Goal: Information Seeking & Learning: Learn about a topic

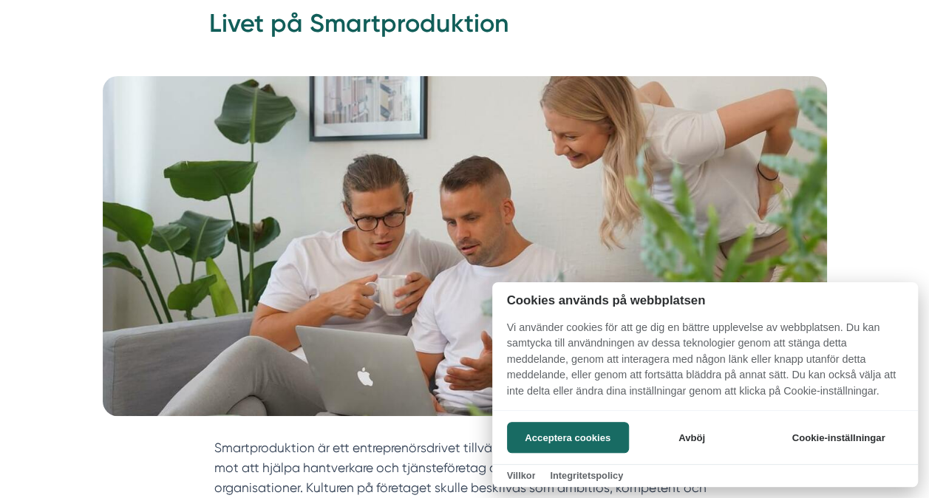
scroll to position [133, 0]
click at [597, 443] on button "Acceptera cookies" at bounding box center [568, 437] width 122 height 31
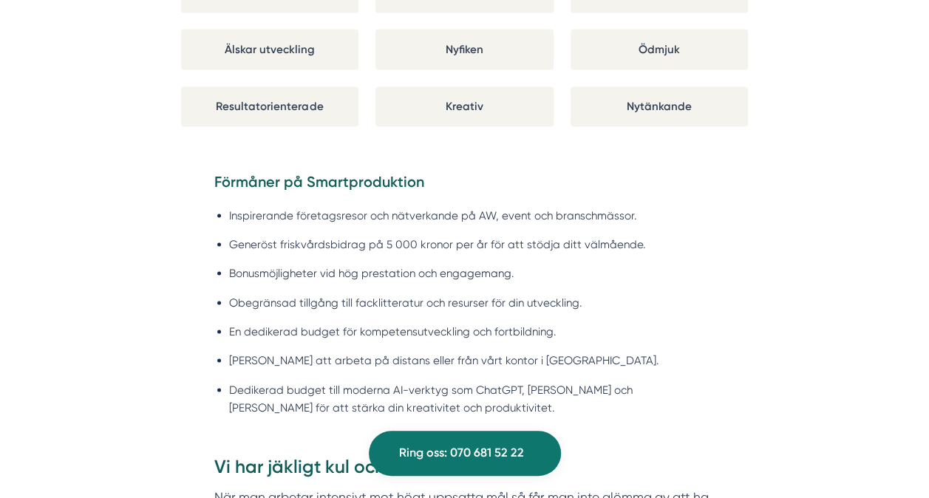
scroll to position [1223, 0]
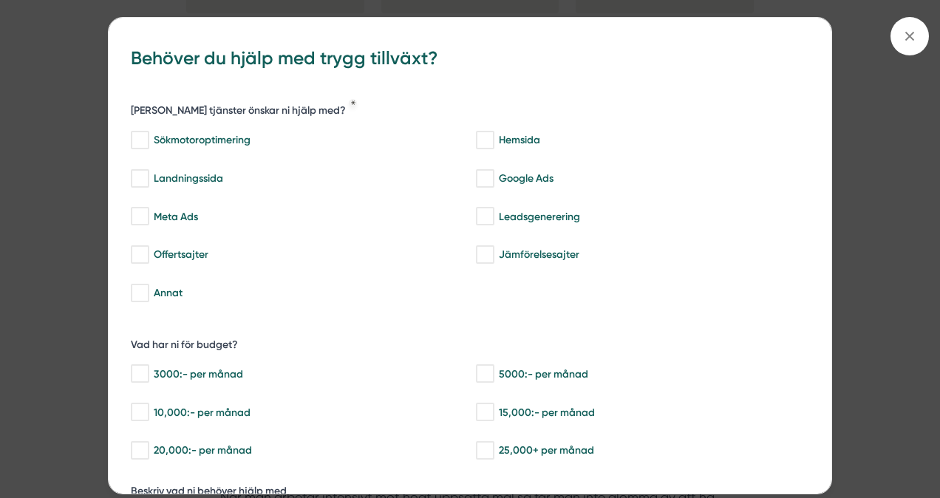
click at [926, 39] on span at bounding box center [909, 36] width 38 height 38
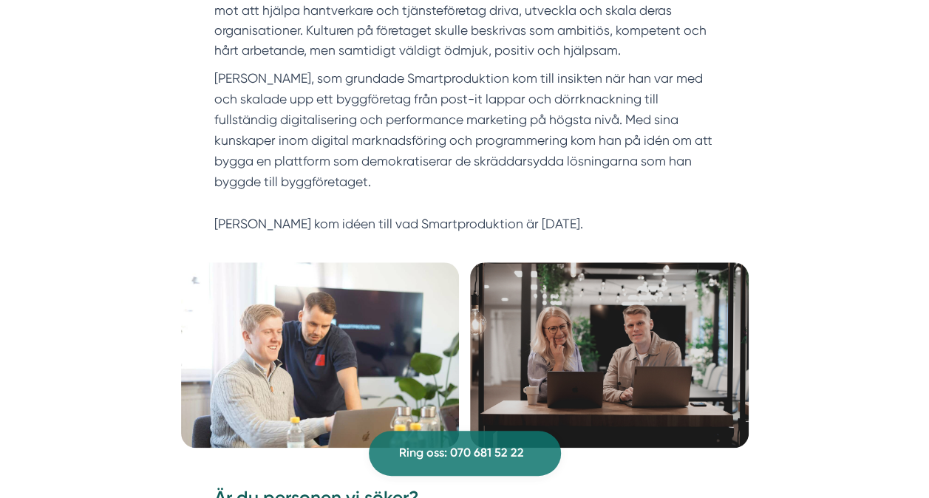
scroll to position [576, 0]
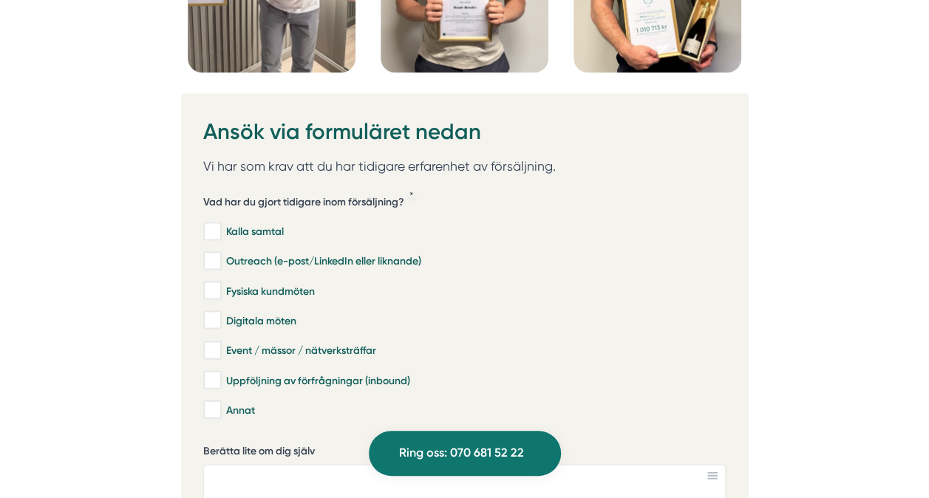
scroll to position [4165, 0]
